Goal: Navigation & Orientation: Find specific page/section

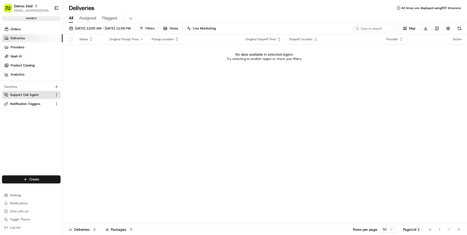
click at [22, 94] on span "Support Call Agent" at bounding box center [24, 94] width 29 height 5
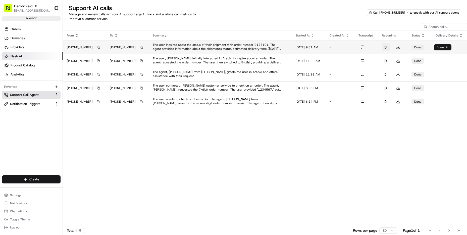
click at [389, 48] on button at bounding box center [386, 47] width 8 height 8
click at [14, 75] on span "Analytics" at bounding box center [18, 74] width 14 height 5
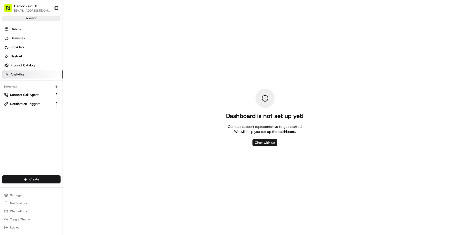
click at [17, 70] on ul "Orders Deliveries Providers [PERSON_NAME] Product Catalog Analytics" at bounding box center [32, 51] width 61 height 53
click at [20, 64] on span "Product Catalog" at bounding box center [23, 65] width 24 height 5
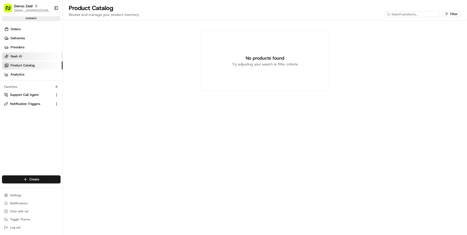
click at [23, 58] on link "Nash AI" at bounding box center [32, 56] width 61 height 8
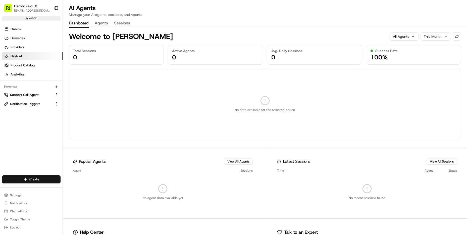
click at [105, 23] on button "Agents" at bounding box center [101, 23] width 13 height 9
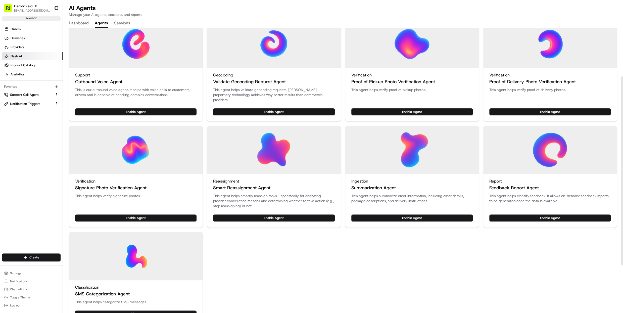
scroll to position [144, 0]
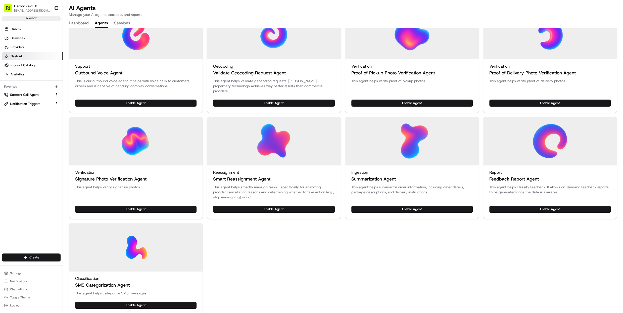
click at [283, 234] on div "Dispatch Dynamic Dispatch This agent helps optimize dispatch decisions using AI…" at bounding box center [343, 110] width 548 height 410
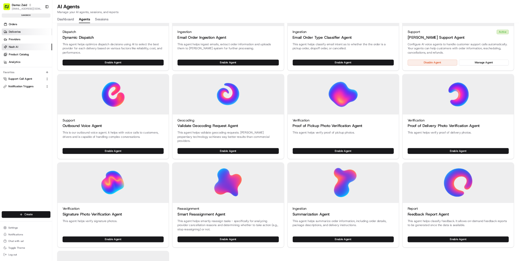
scroll to position [0, 0]
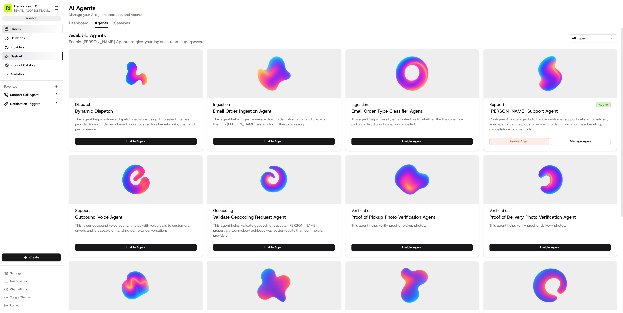
click at [27, 29] on link "Orders" at bounding box center [32, 29] width 61 height 8
